Goal: Task Accomplishment & Management: Use online tool/utility

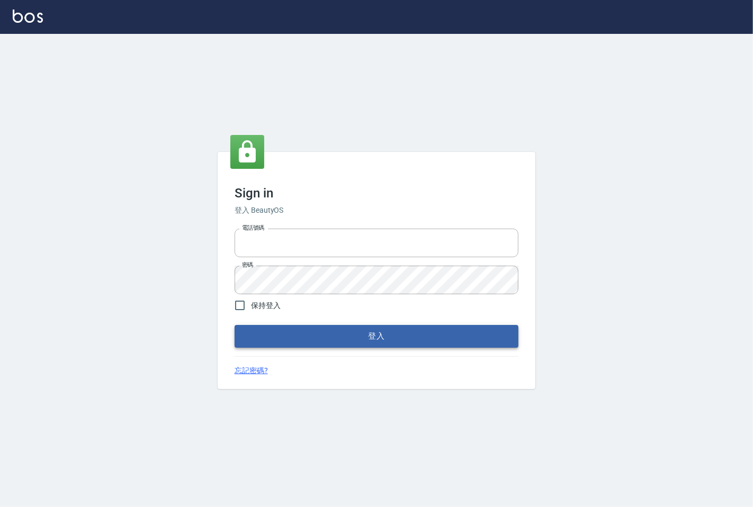
type input "25331148"
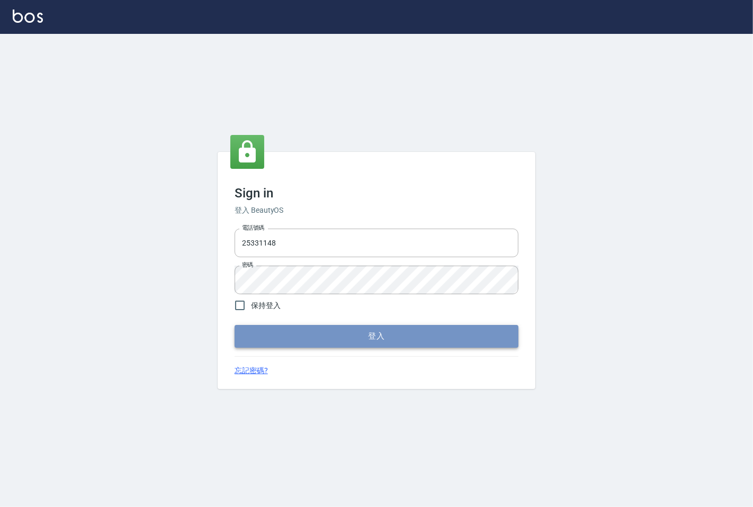
click at [308, 328] on button "登入" at bounding box center [376, 336] width 284 height 22
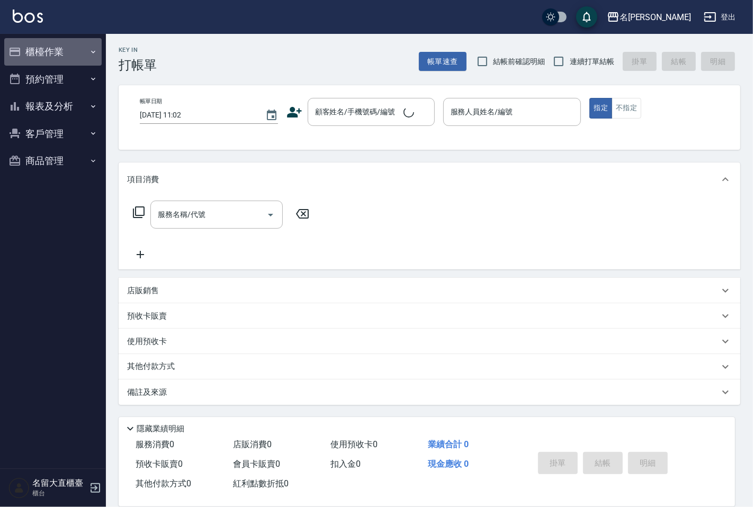
click at [85, 52] on button "櫃檯作業" at bounding box center [52, 52] width 97 height 28
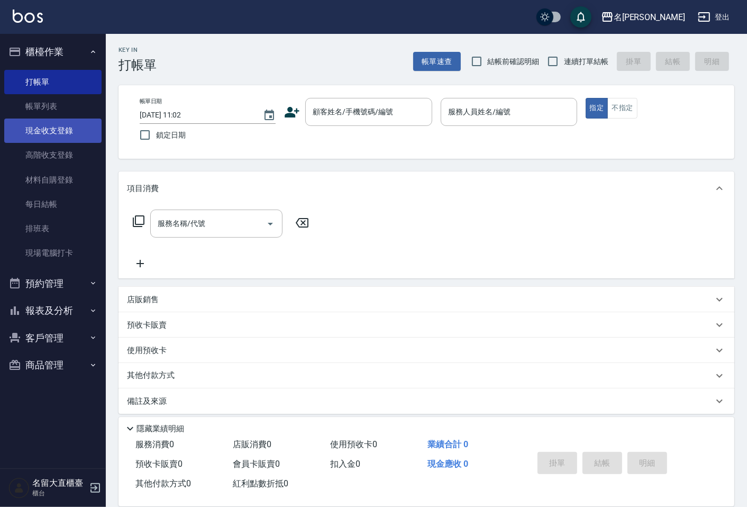
click at [78, 121] on link "現金收支登錄" at bounding box center [52, 131] width 97 height 24
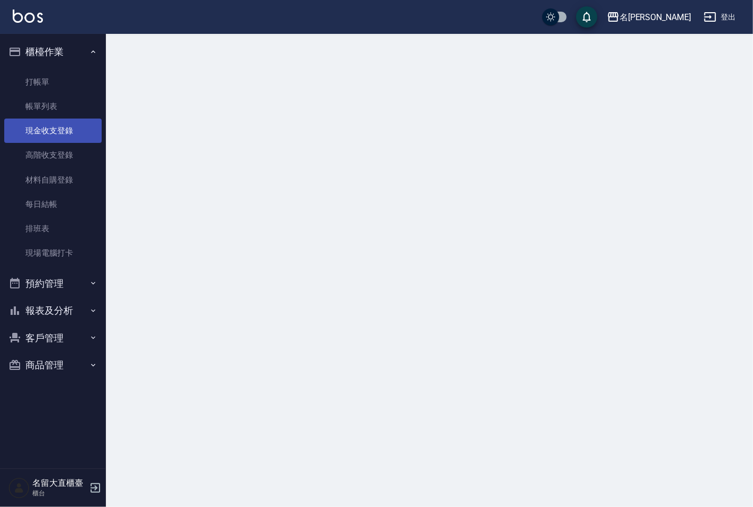
click at [80, 119] on link "現金收支登錄" at bounding box center [52, 131] width 97 height 24
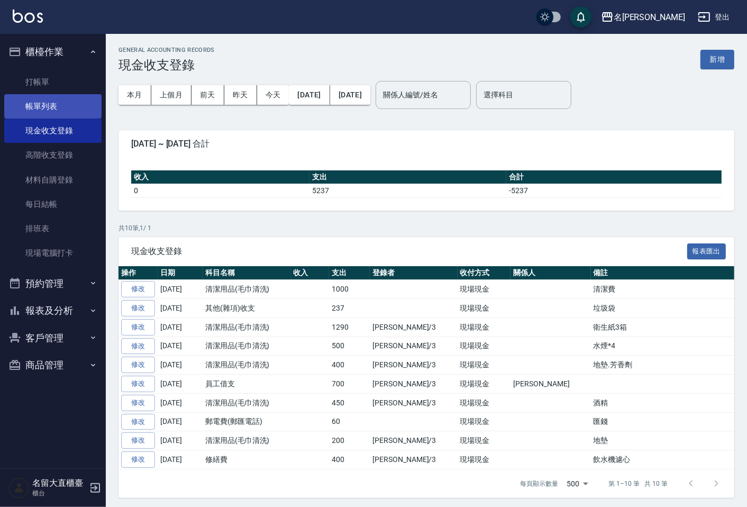
click at [86, 114] on link "帳單列表" at bounding box center [52, 106] width 97 height 24
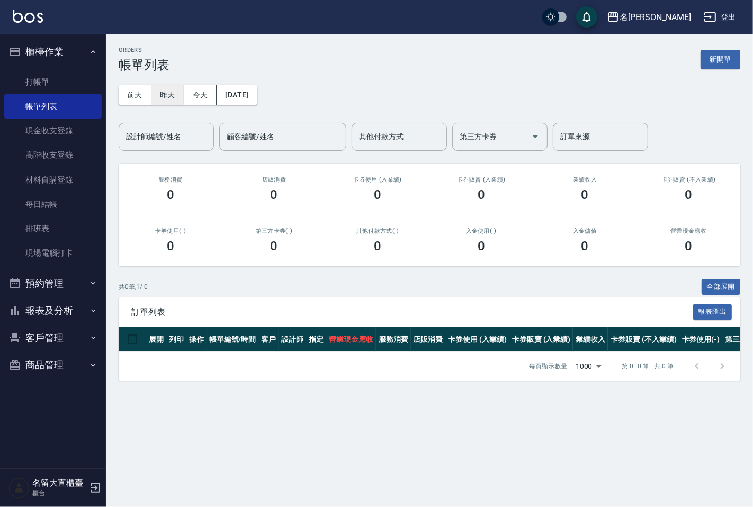
click at [174, 96] on button "昨天" at bounding box center [167, 95] width 33 height 20
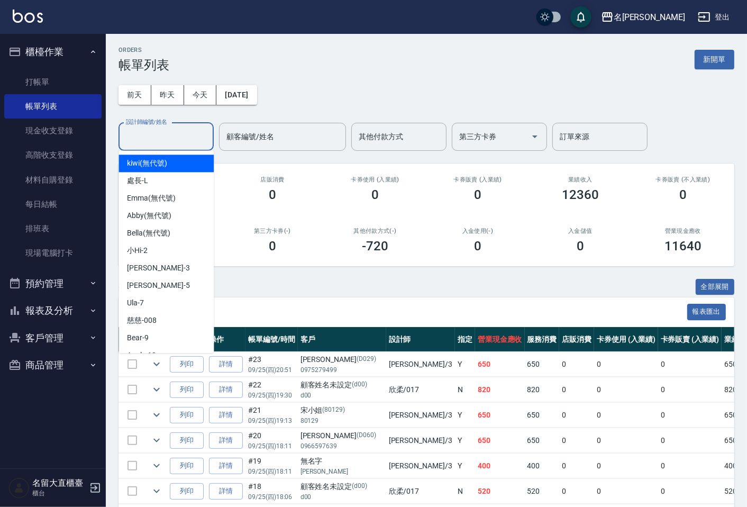
click at [181, 140] on input "設計師編號/姓名" at bounding box center [166, 137] width 86 height 19
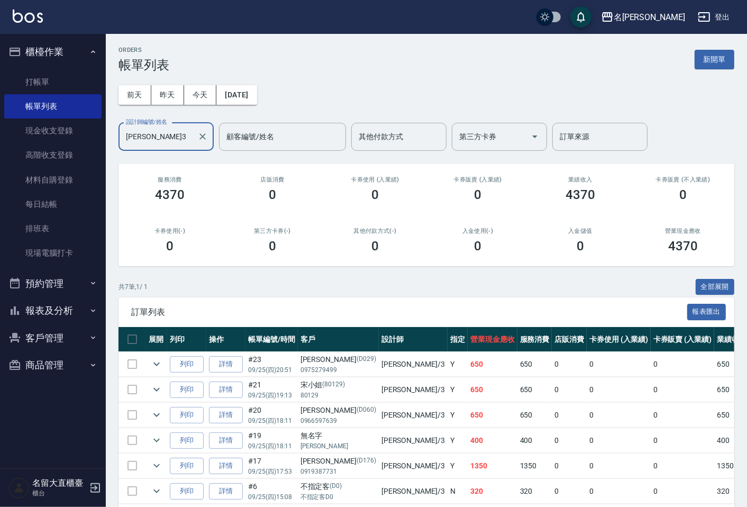
scroll to position [59, 0]
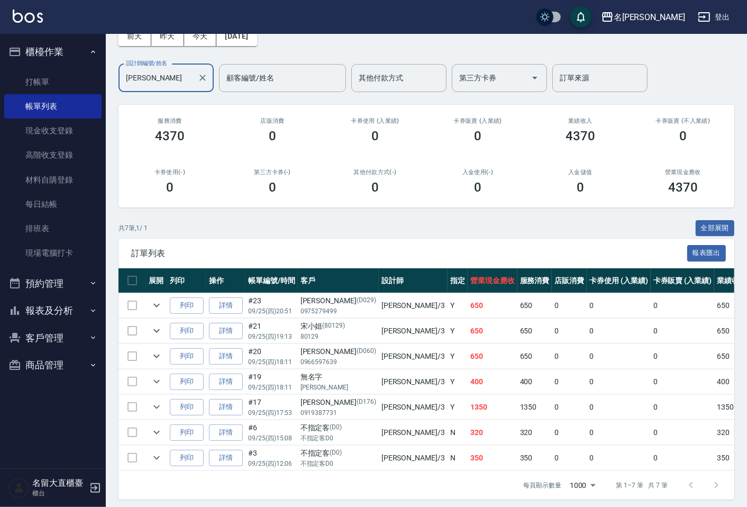
type input "郭"
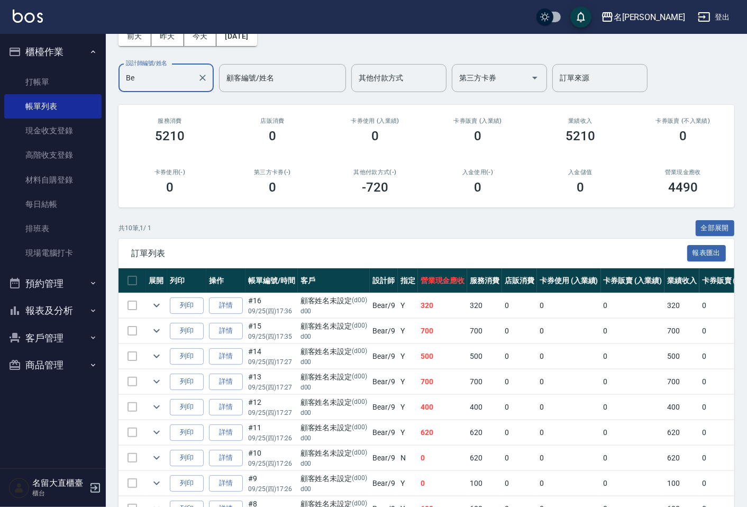
type input "B"
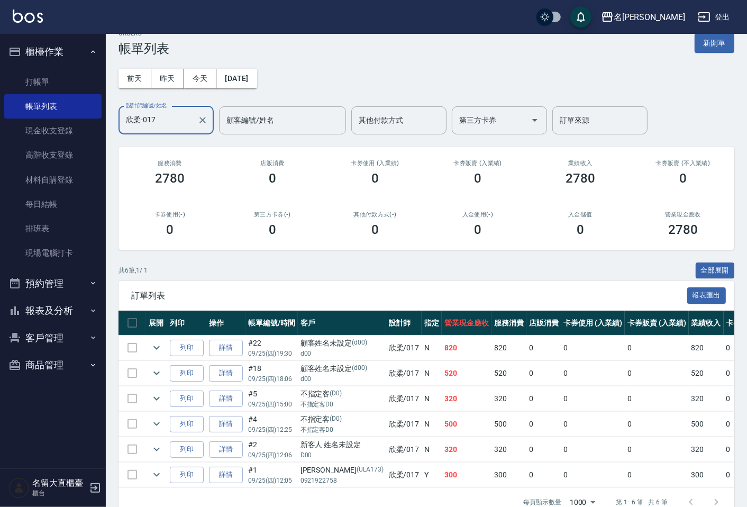
scroll to position [0, 0]
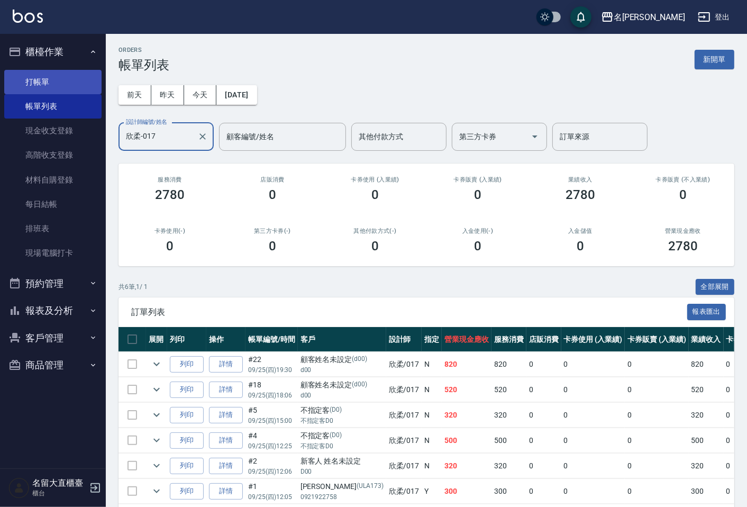
type input "欣柔-017"
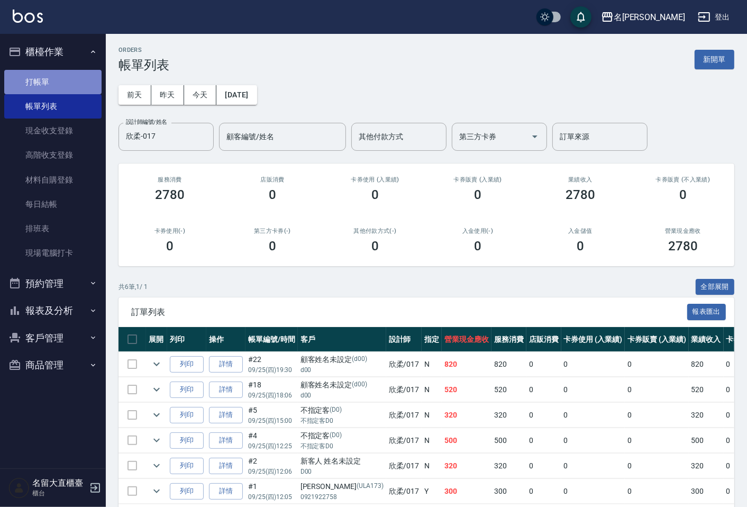
click at [92, 85] on link "打帳單" at bounding box center [52, 82] width 97 height 24
